Goal: Communication & Community: Answer question/provide support

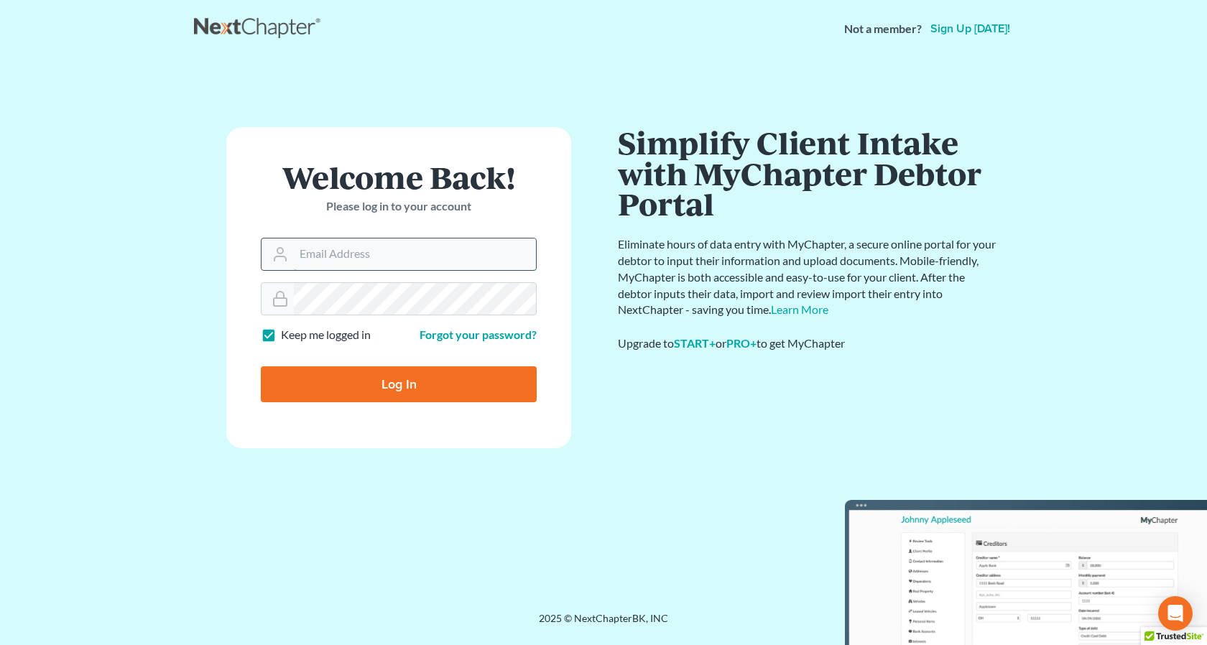
click at [344, 248] on input "Email Address" at bounding box center [415, 254] width 242 height 32
type input "[EMAIL_ADDRESS][DOMAIN_NAME]"
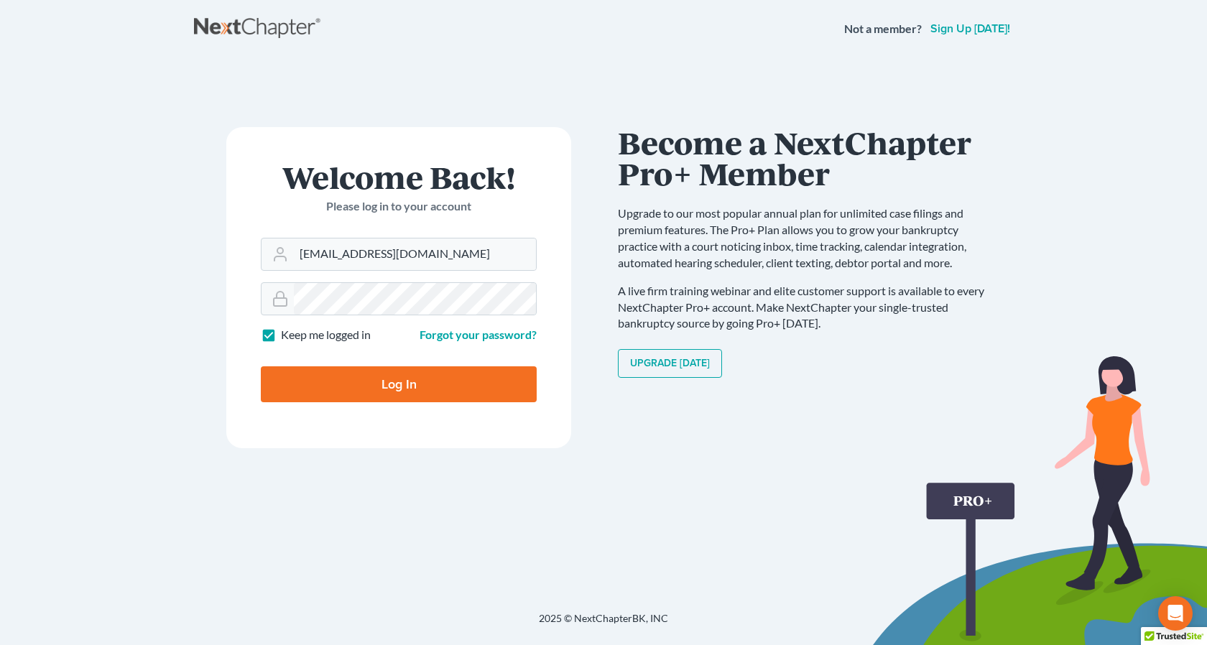
click at [398, 384] on input "Log In" at bounding box center [399, 384] width 276 height 36
type input "Thinking..."
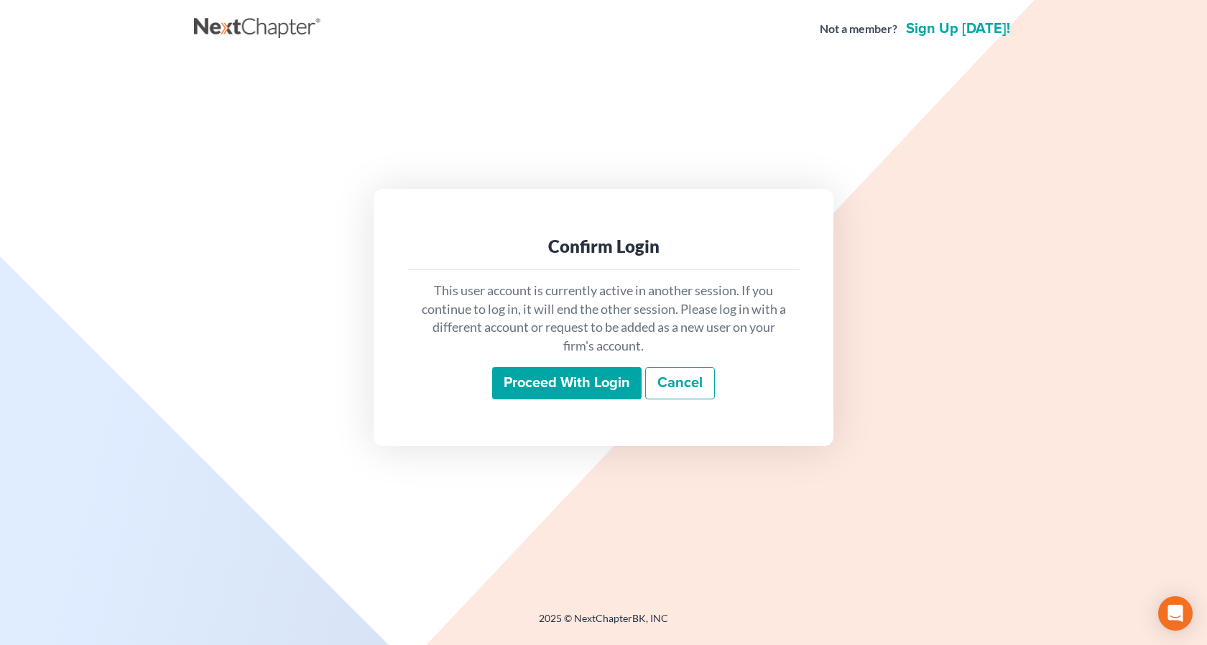
click at [579, 392] on input "Proceed with login" at bounding box center [566, 383] width 149 height 33
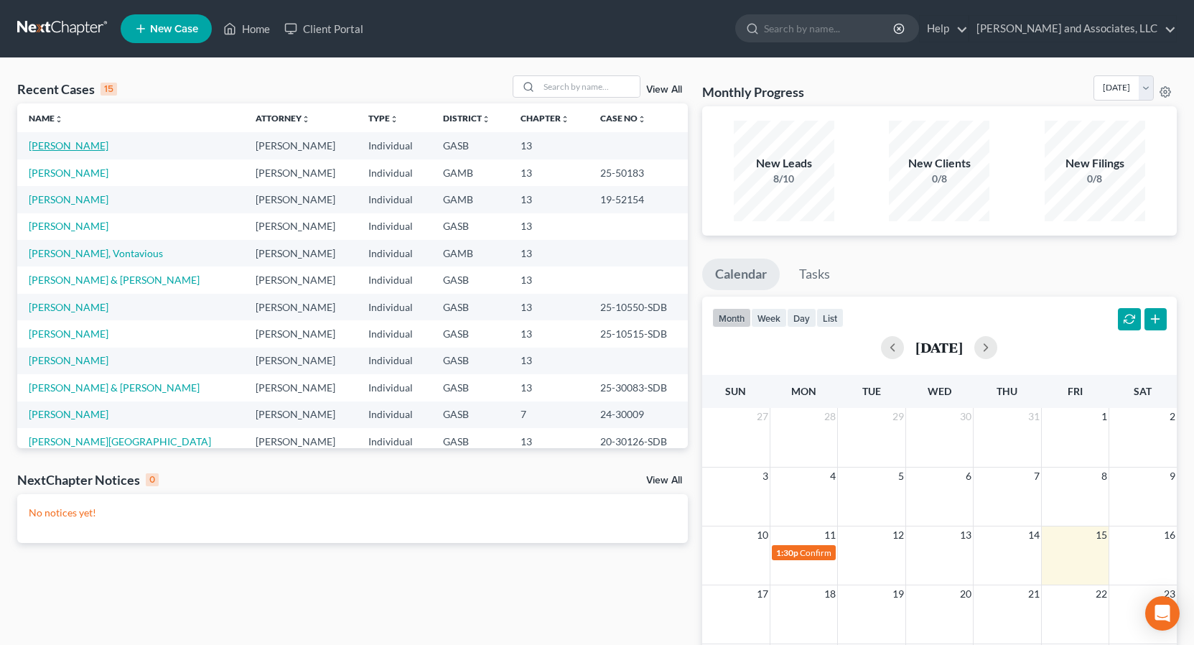
click at [90, 147] on link "[PERSON_NAME]" at bounding box center [69, 145] width 80 height 12
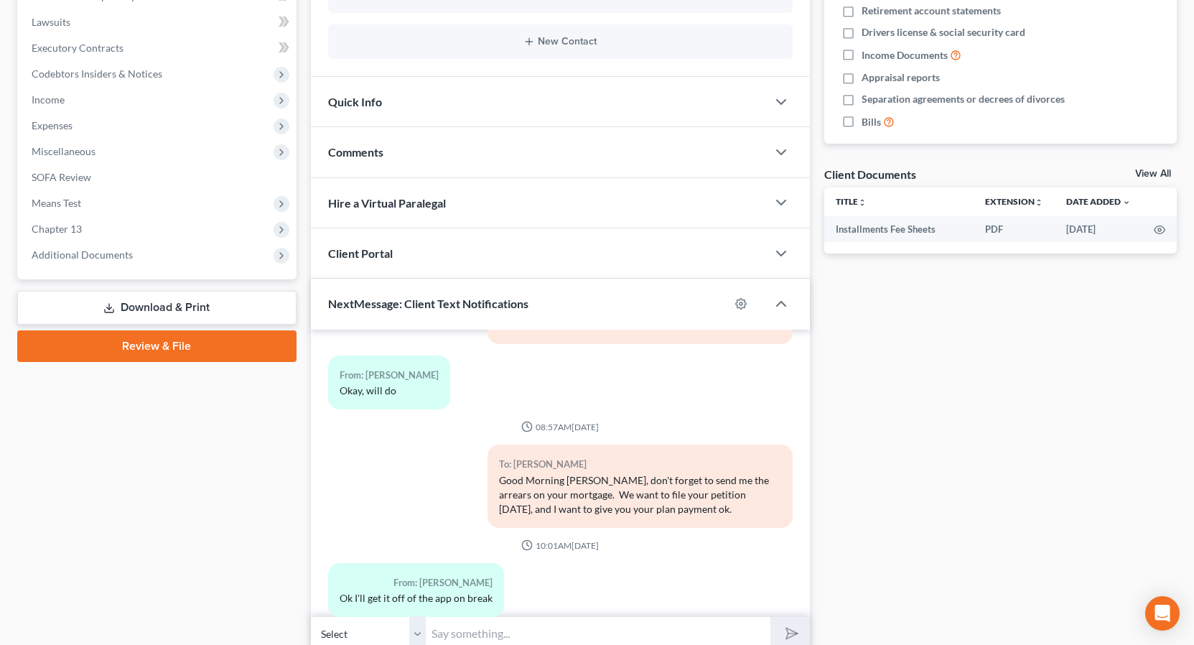
scroll to position [434, 0]
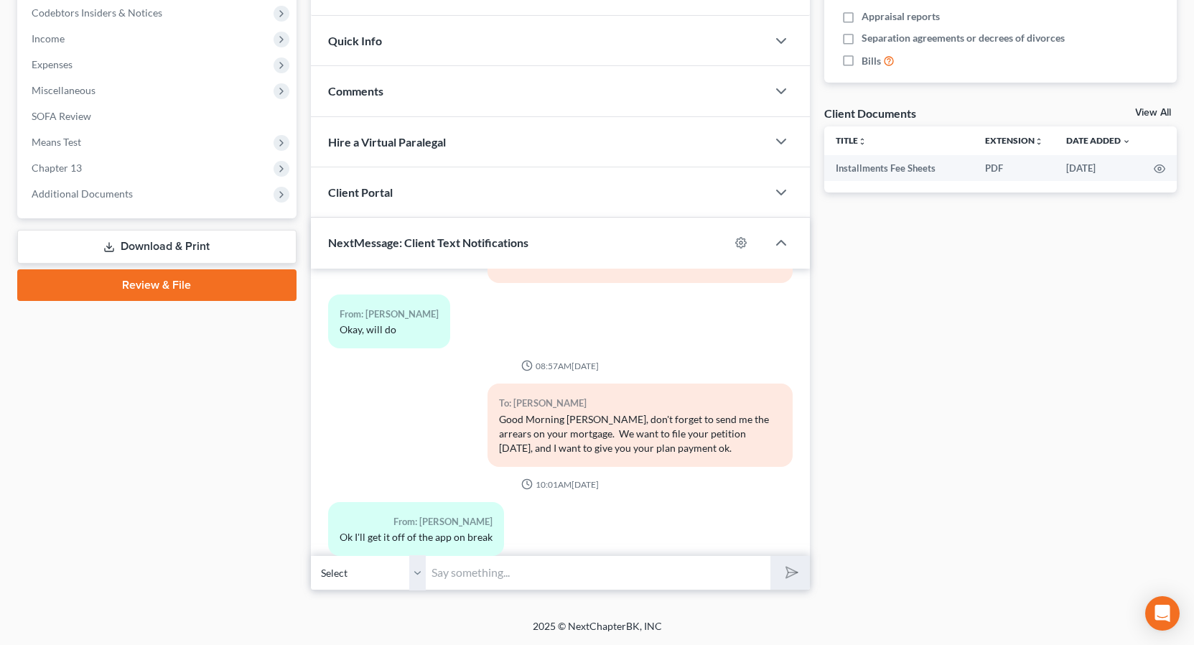
click at [422, 581] on select "Select [PHONE_NUMBER] - [PERSON_NAME]" at bounding box center [368, 572] width 115 height 35
click at [311, 555] on select "Select [PHONE_NUMBER] - [PERSON_NAME]" at bounding box center [368, 572] width 115 height 35
click at [467, 568] on input "text" at bounding box center [598, 572] width 345 height 35
type input "[PERSON_NAME]"
click at [781, 572] on icon "submit" at bounding box center [789, 572] width 20 height 20
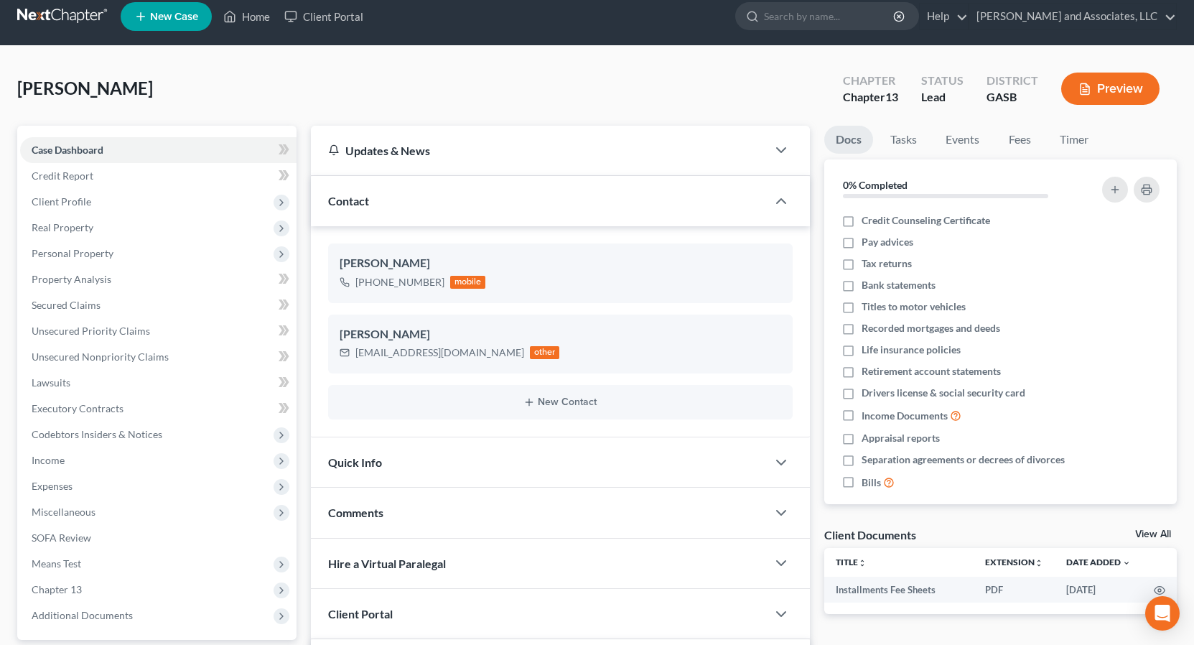
scroll to position [0, 0]
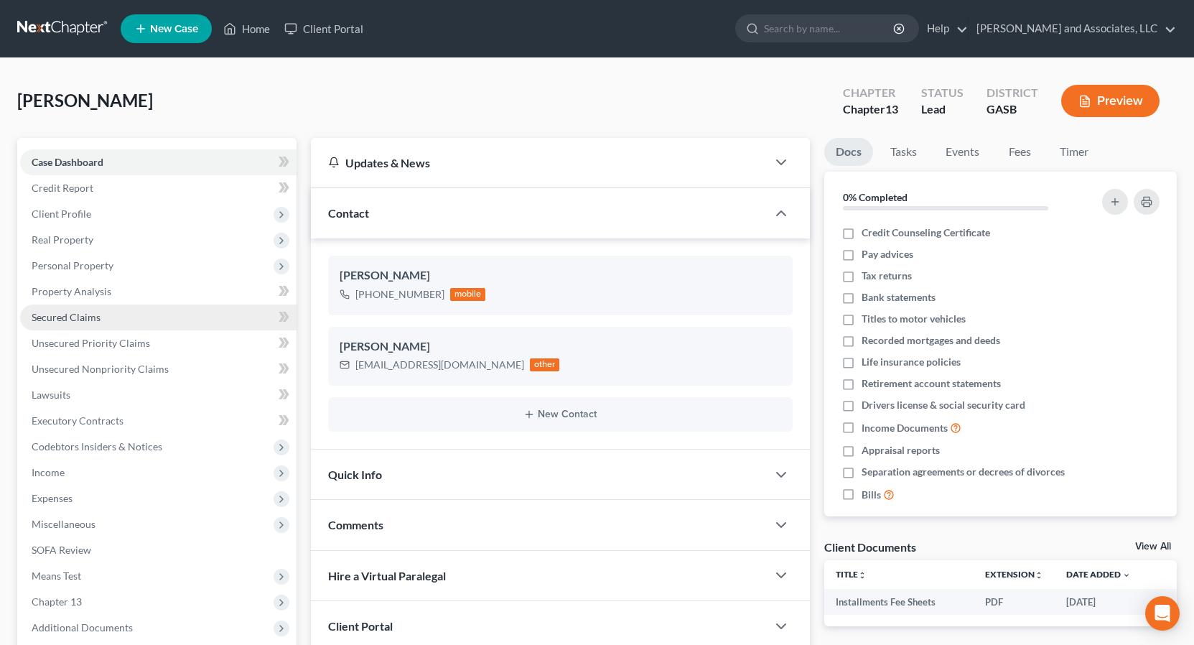
click at [73, 315] on span "Secured Claims" at bounding box center [66, 317] width 69 height 12
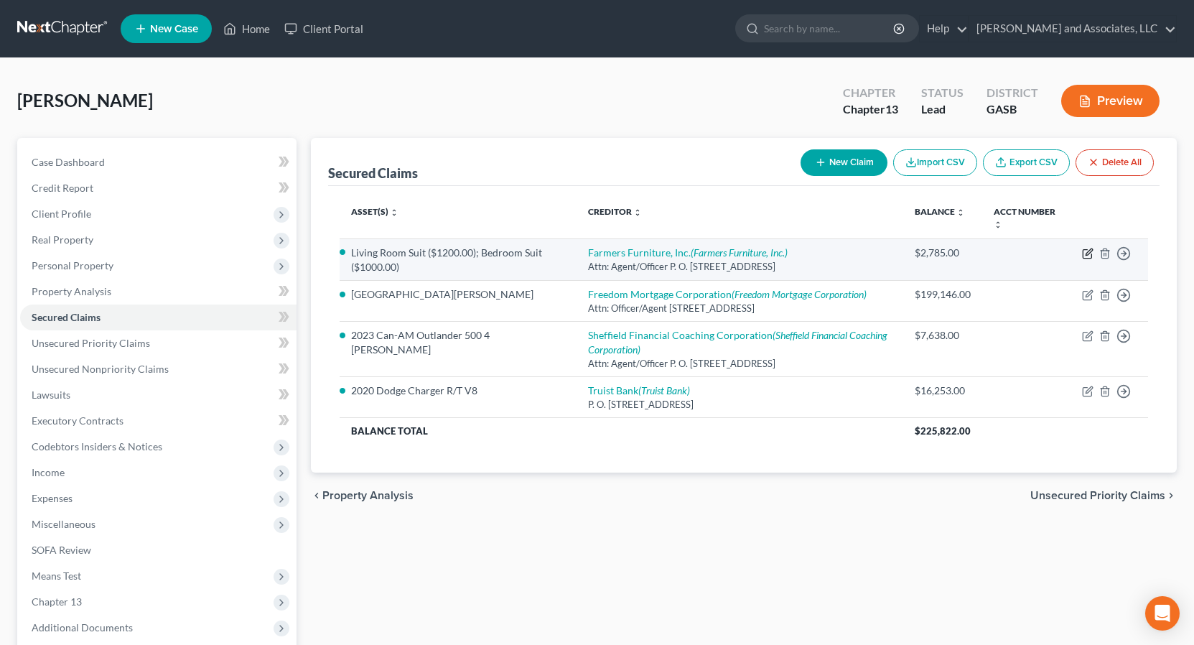
click at [1090, 255] on icon "button" at bounding box center [1087, 253] width 11 height 11
select select "10"
select select "0"
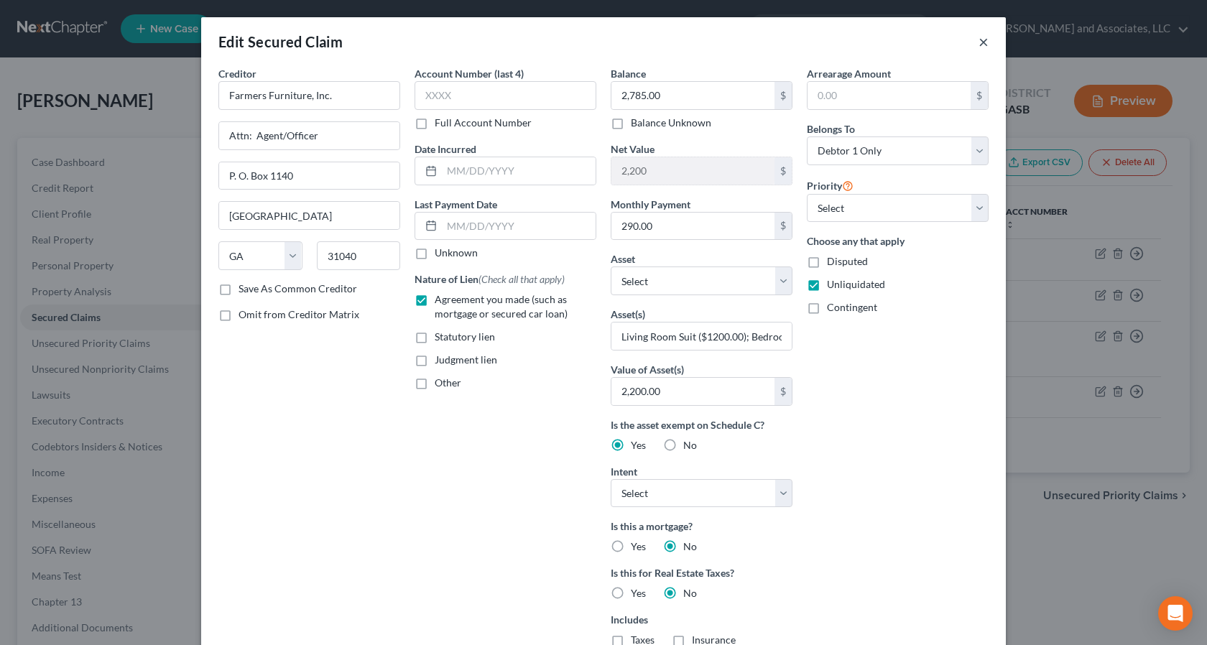
click at [978, 42] on button "×" at bounding box center [983, 41] width 10 height 17
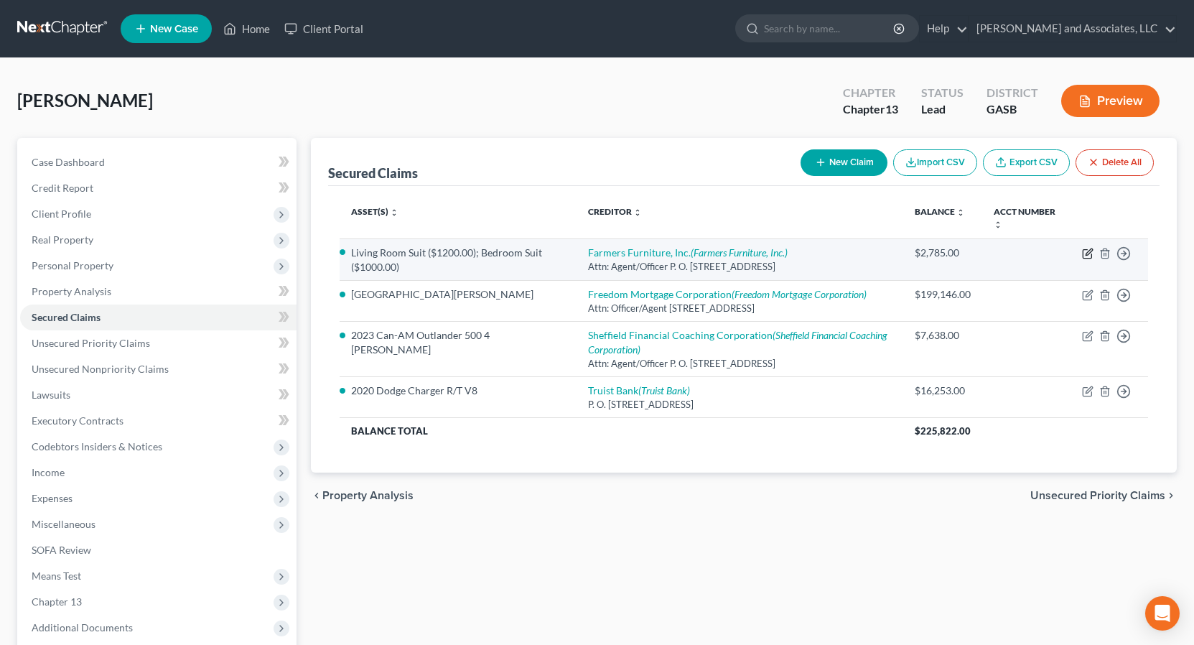
click at [1088, 255] on icon "button" at bounding box center [1089, 252] width 6 height 6
select select "10"
select select "0"
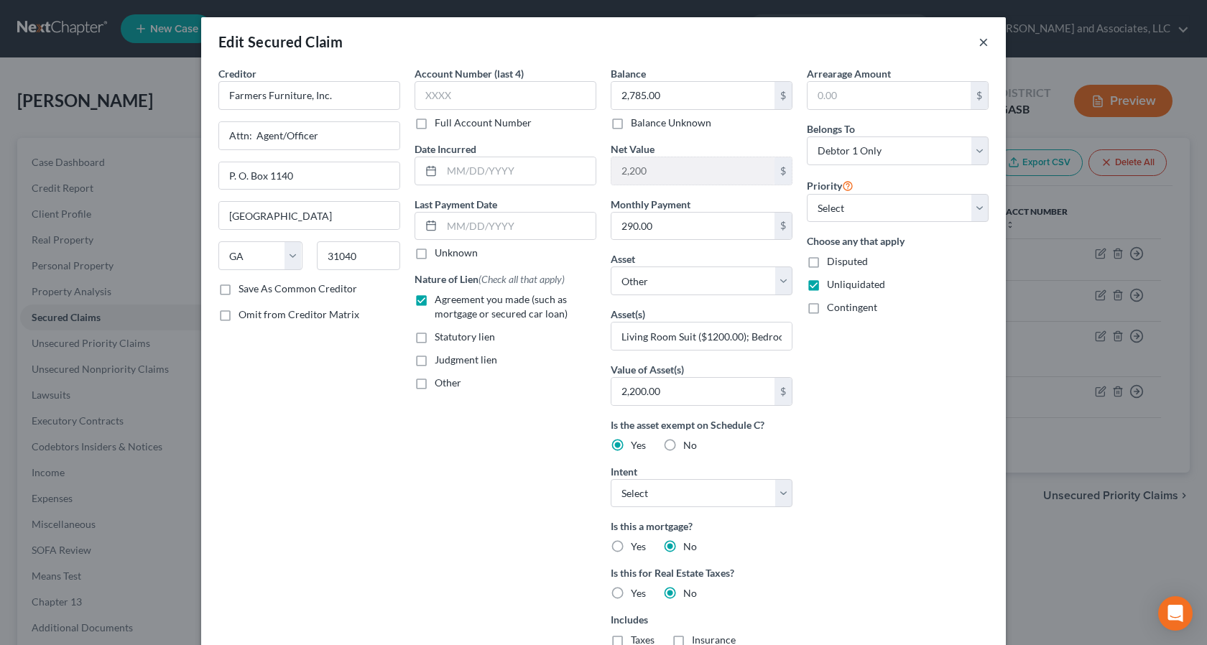
click at [978, 41] on button "×" at bounding box center [983, 41] width 10 height 17
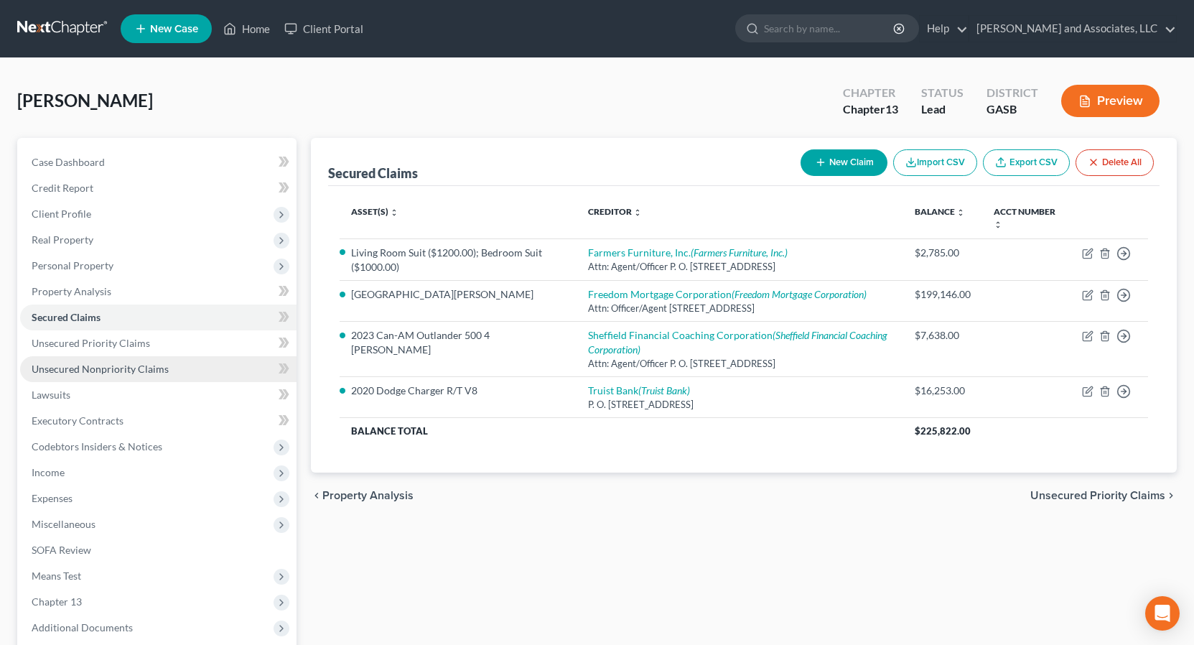
click at [127, 370] on span "Unsecured Nonpriority Claims" at bounding box center [100, 369] width 137 height 12
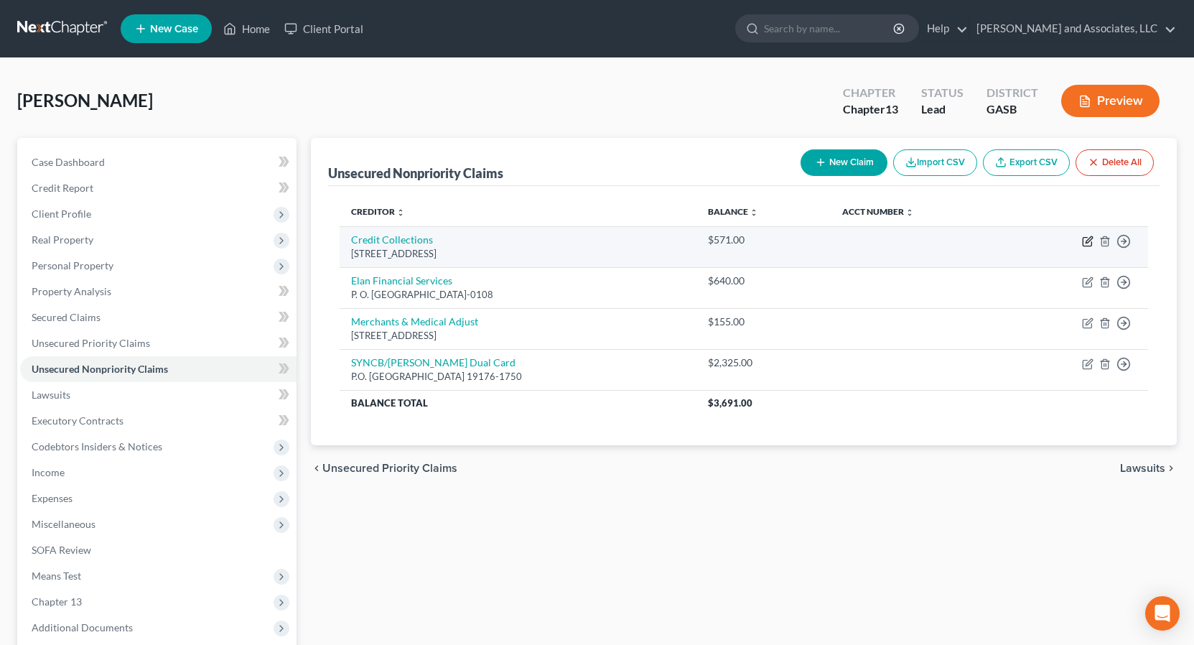
click at [1089, 243] on icon "button" at bounding box center [1087, 241] width 11 height 11
select select "22"
select select "14"
select select "0"
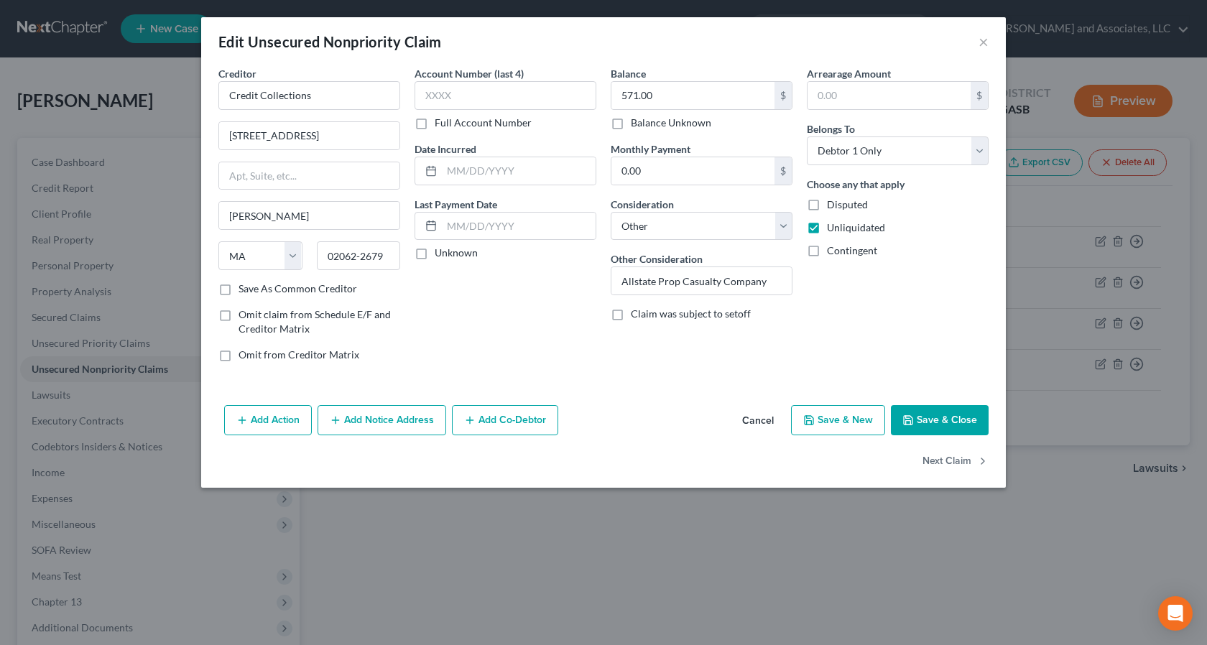
click at [939, 419] on button "Save & Close" at bounding box center [940, 420] width 98 height 30
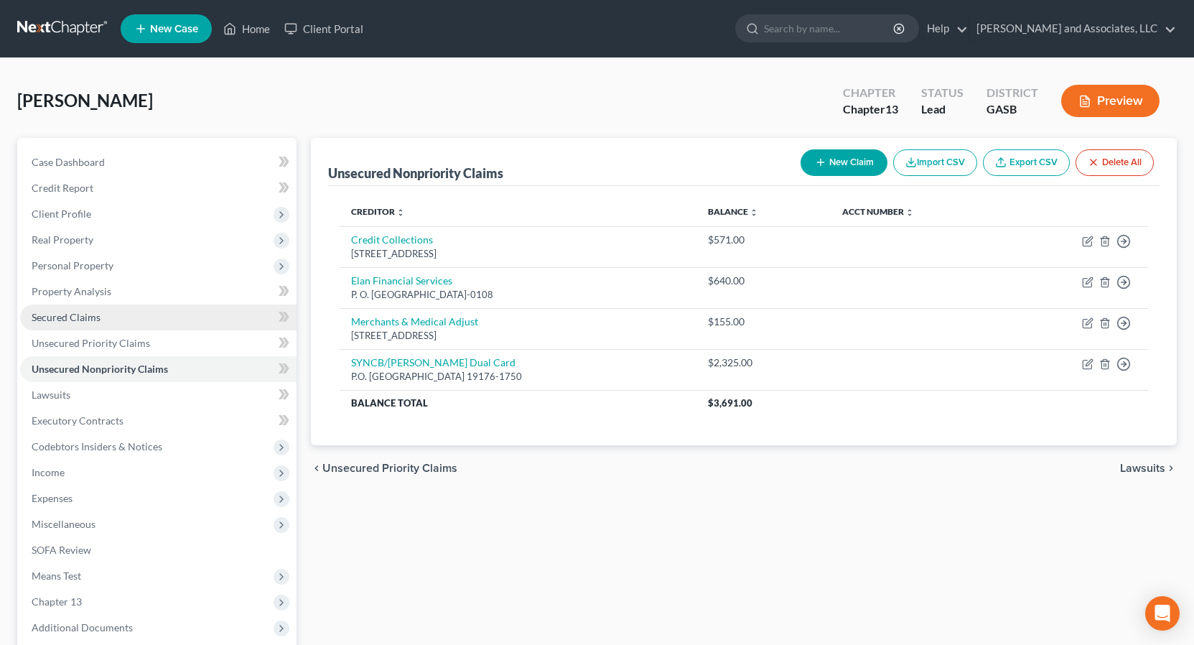
click at [83, 315] on span "Secured Claims" at bounding box center [66, 317] width 69 height 12
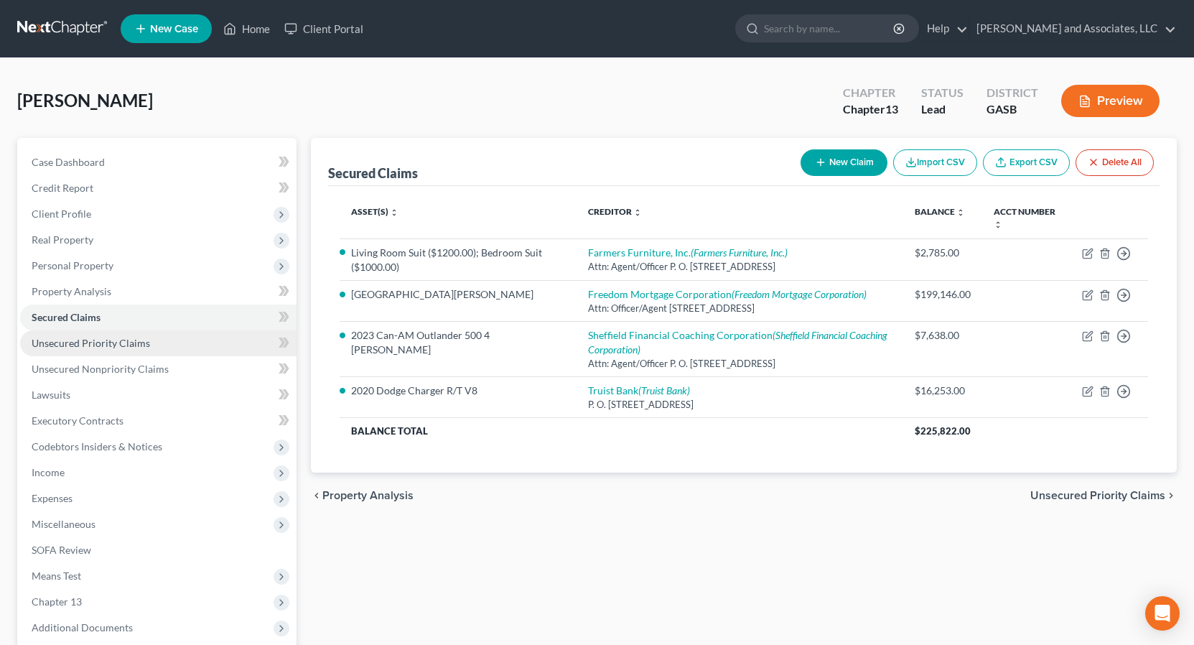
click at [135, 340] on span "Unsecured Priority Claims" at bounding box center [91, 343] width 119 height 12
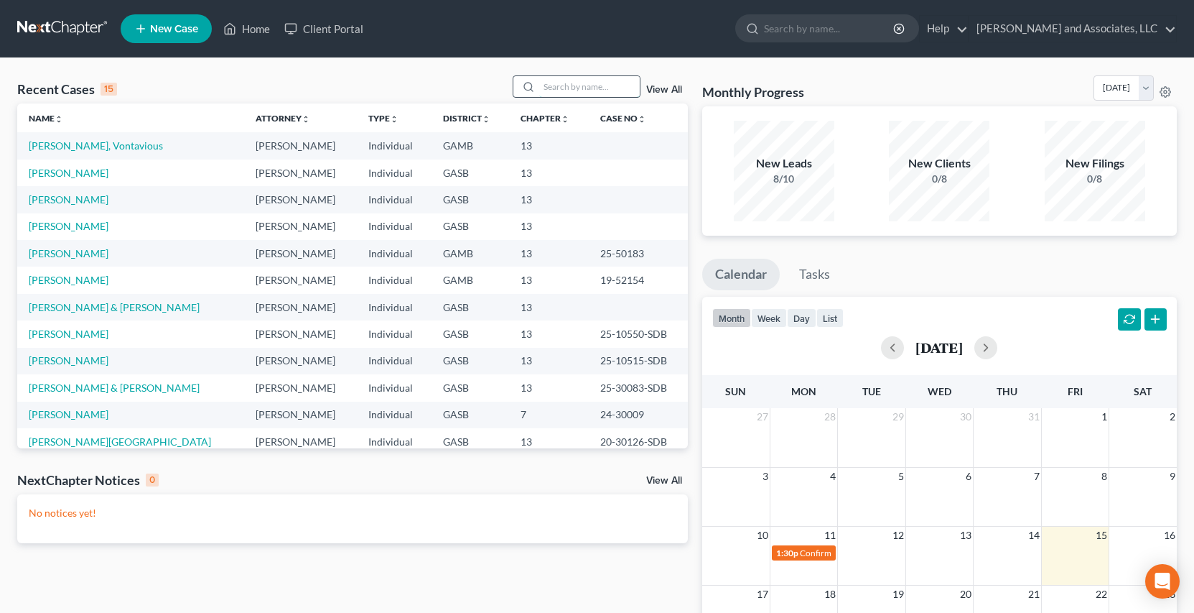
click at [580, 80] on input "search" at bounding box center [589, 86] width 101 height 21
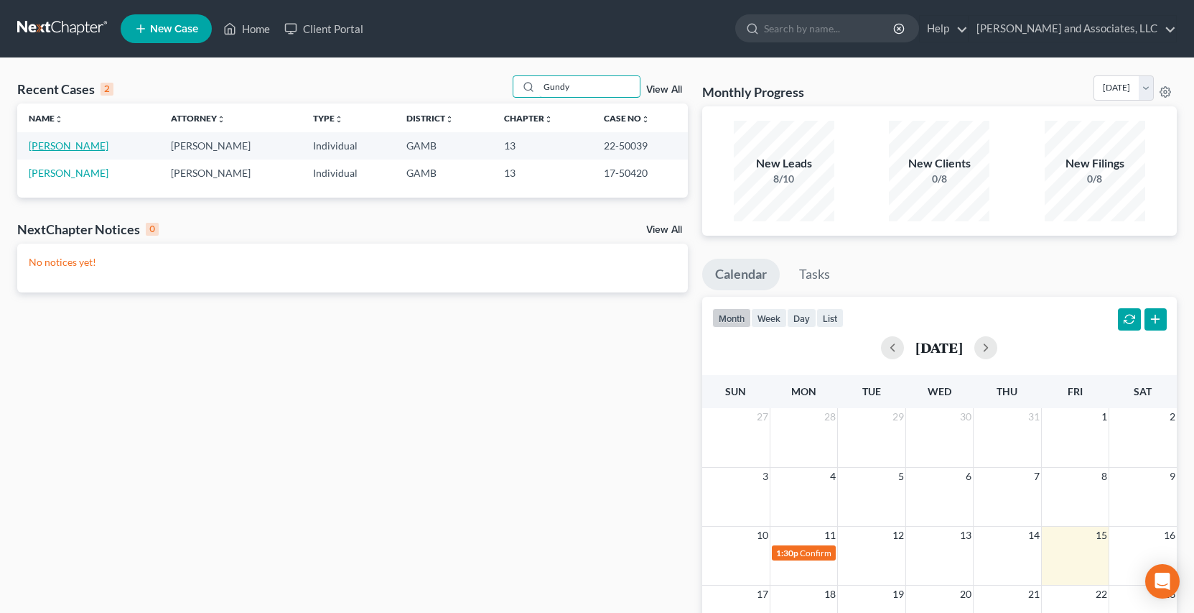
type input "Gundy"
click at [76, 147] on link "Gundy, Marcus" at bounding box center [69, 145] width 80 height 12
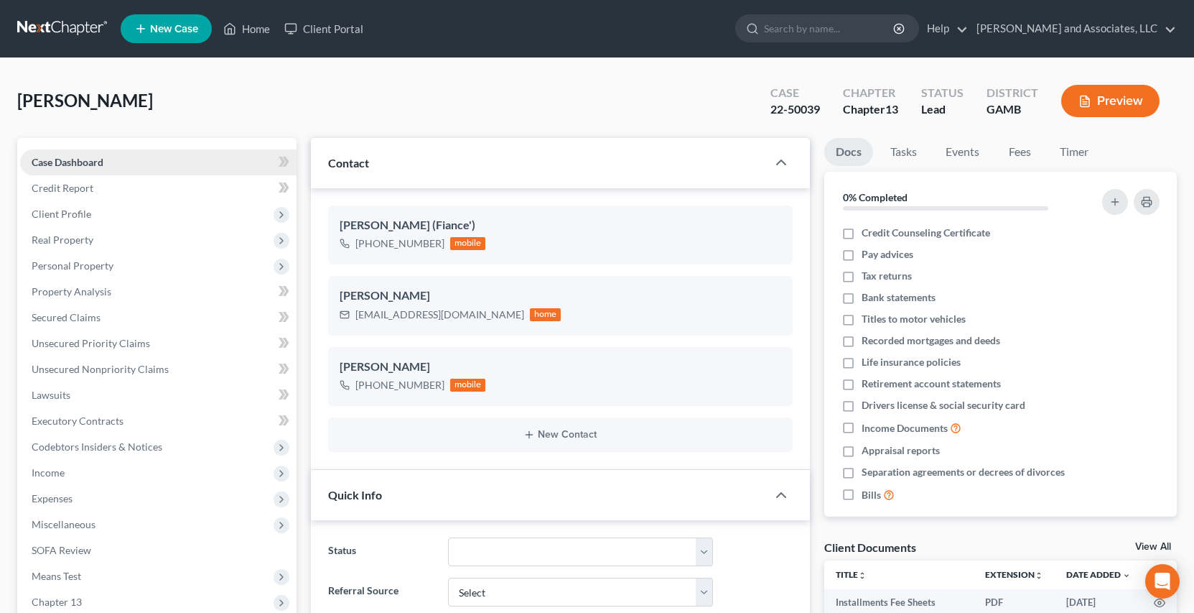
scroll to position [38513, 0]
click at [255, 31] on link "Home" at bounding box center [246, 29] width 61 height 26
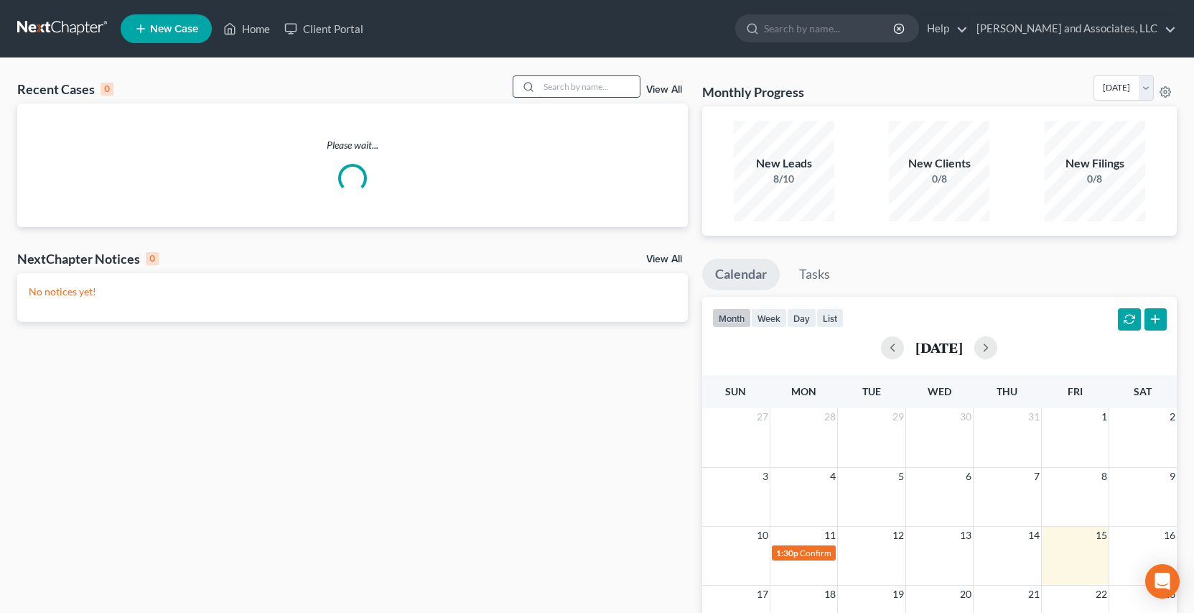
click at [562, 90] on input "search" at bounding box center [589, 86] width 101 height 21
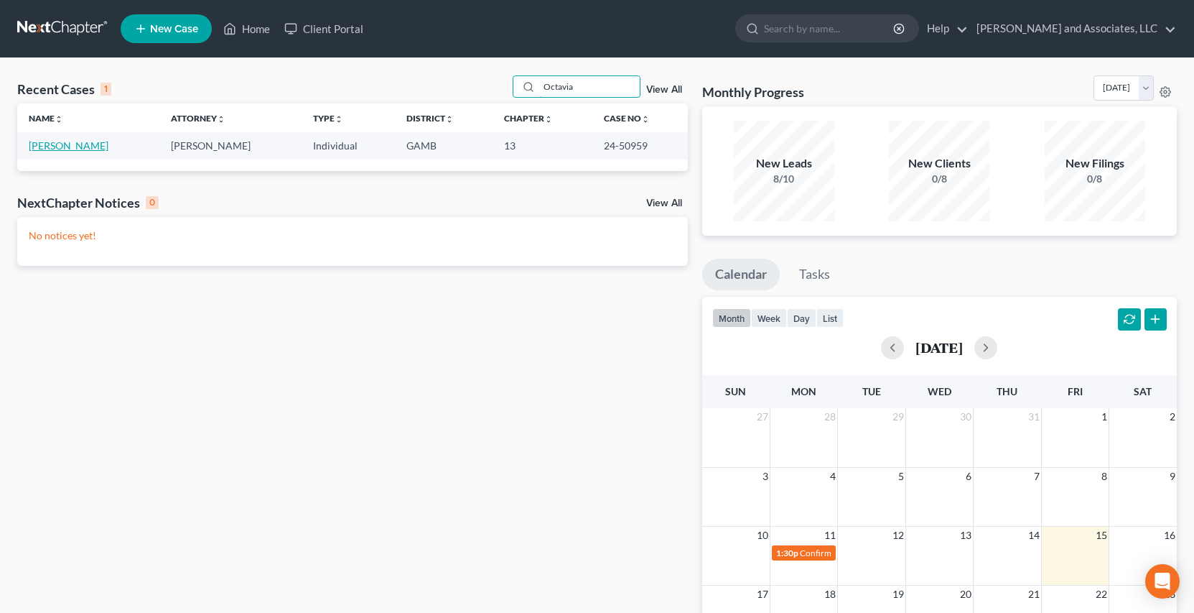
type input "Octavia"
click at [94, 147] on link "Johnson, Octavia" at bounding box center [69, 145] width 80 height 12
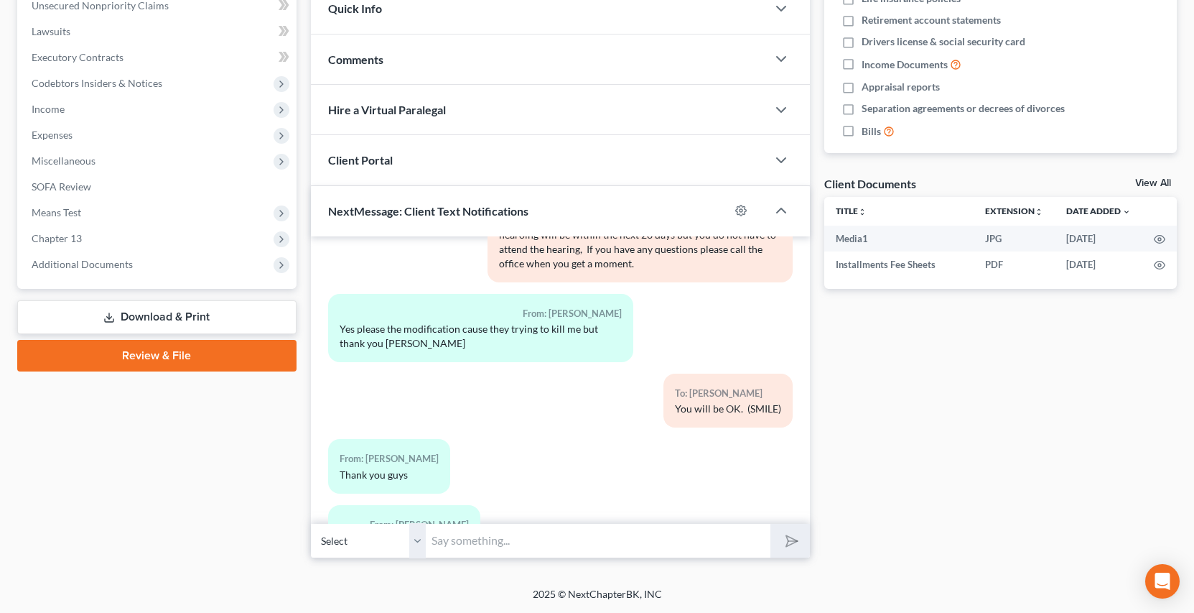
scroll to position [2120, 0]
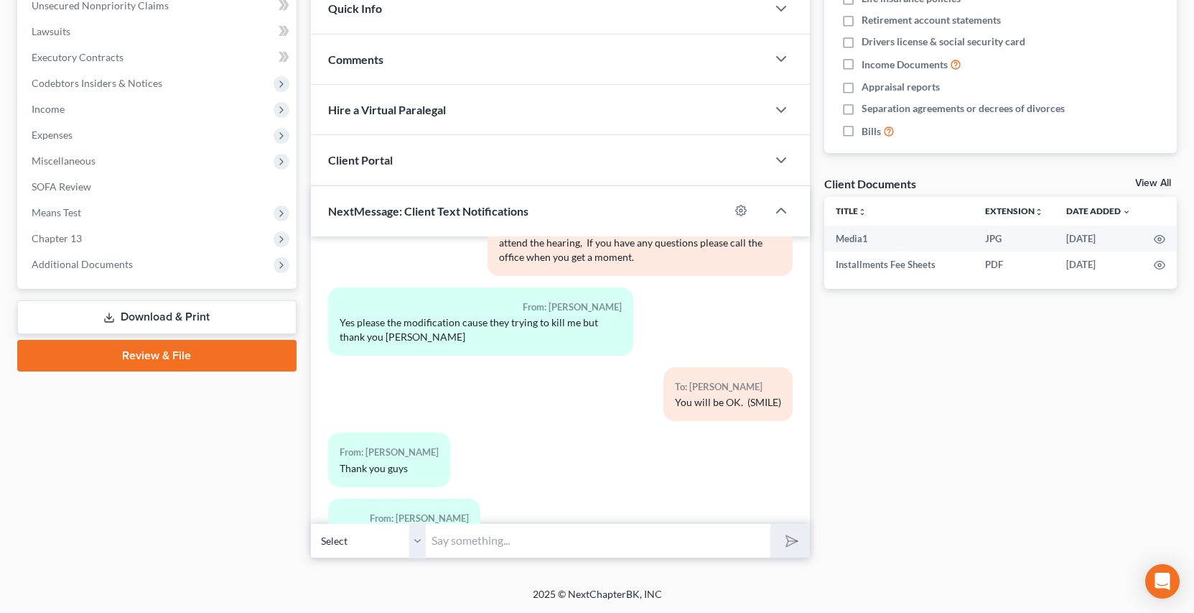
click at [423, 552] on select "Select +1 (478) 247-3275 - Octavia Johnson" at bounding box center [368, 540] width 115 height 35
click at [311, 523] on select "Select +1 (478) 247-3275 - Octavia Johnson" at bounding box center [368, 540] width 115 height 35
click at [463, 548] on input "text" at bounding box center [598, 540] width 345 height 35
type input "Octavia this is Rose, when you get a moment stop by the office, I have a budget…"
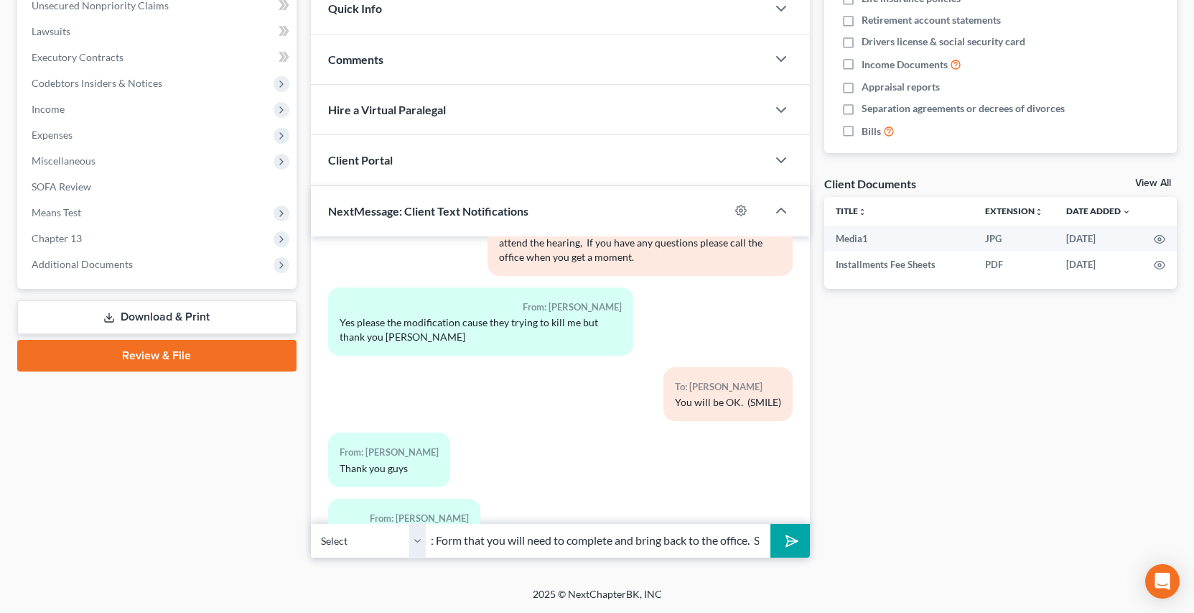
click at [771, 524] on button "submit" at bounding box center [791, 541] width 40 height 34
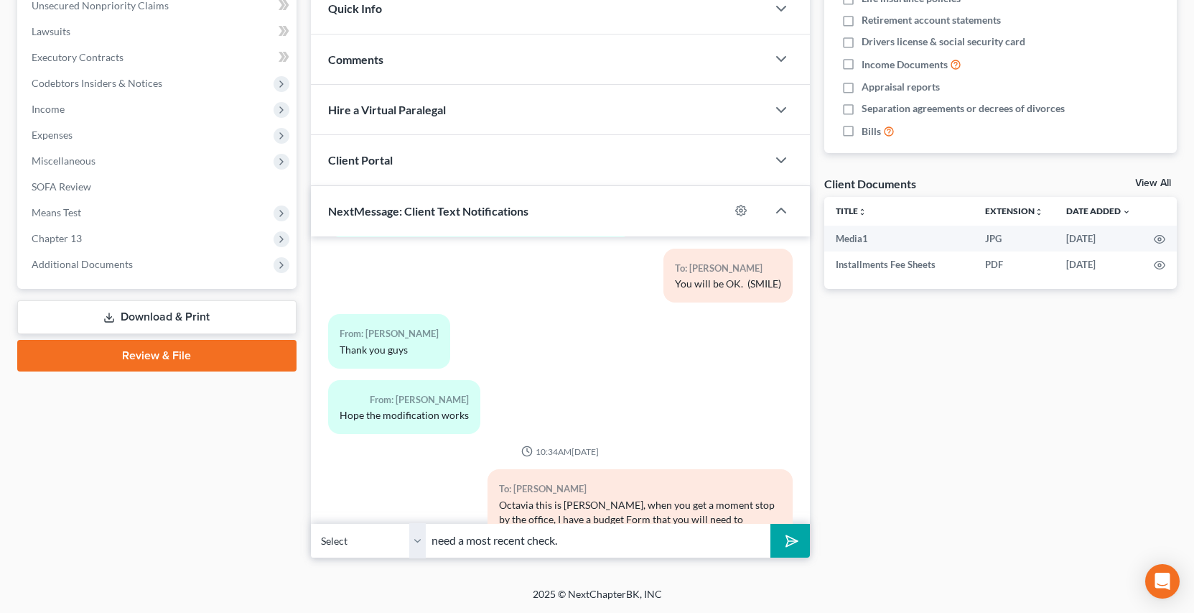
type input "need a most recent check."
click at [771, 524] on button "submit" at bounding box center [791, 541] width 40 height 34
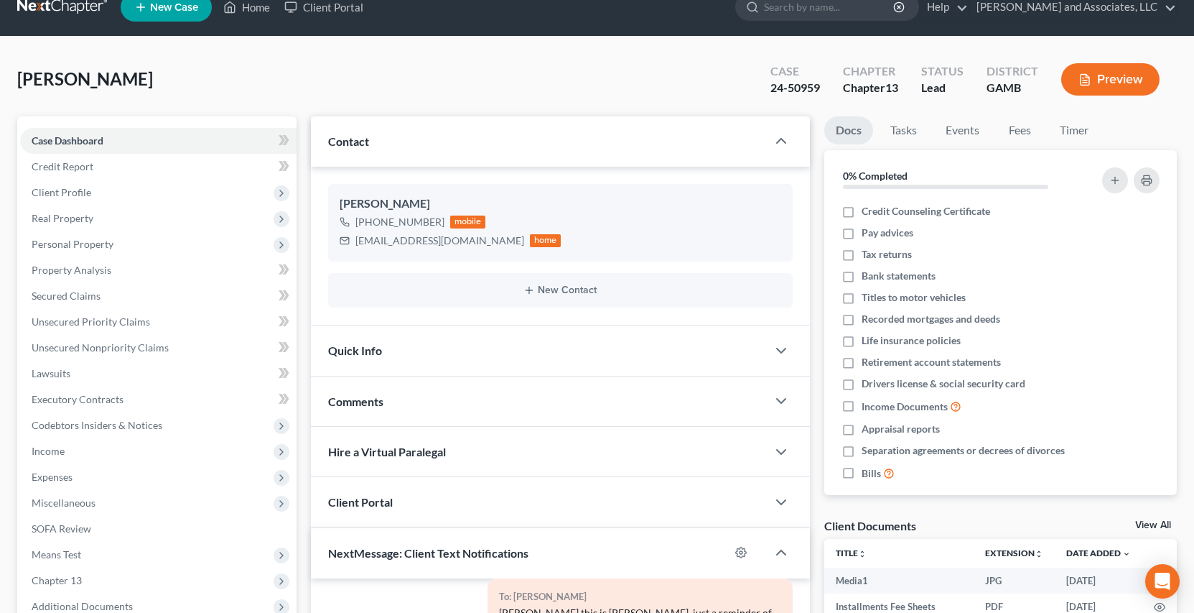
scroll to position [0, 0]
